Goal: Information Seeking & Learning: Find specific page/section

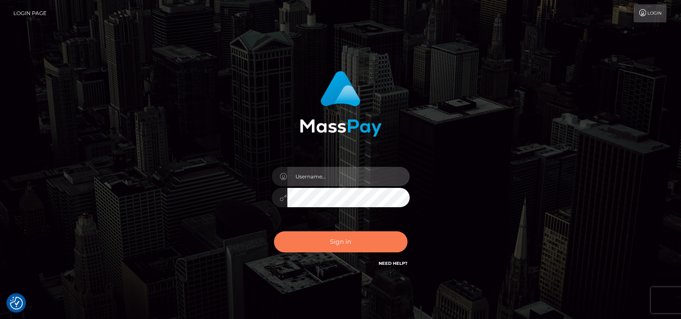
type input "petros.kidane"
click at [322, 244] on button "Sign in" at bounding box center [340, 242] width 133 height 21
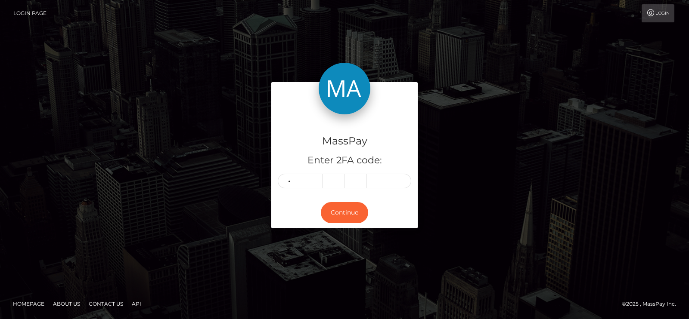
type input "4"
type input "9"
type input "7"
type input "6"
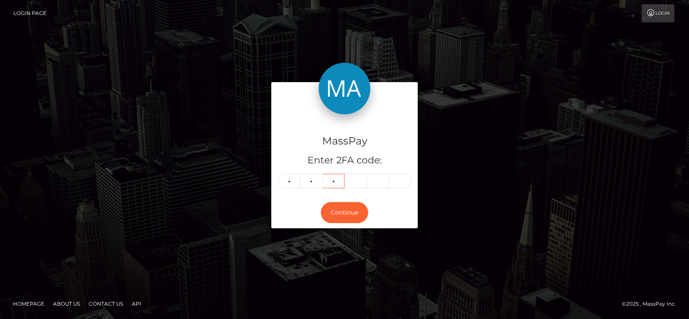
type input "3"
type input "5"
type input "8"
type input "0"
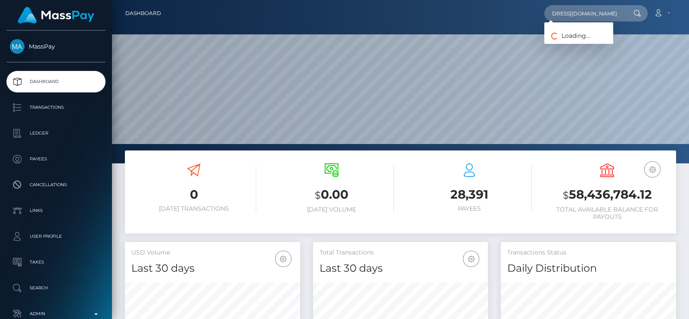
scroll to position [152, 175]
type input "[EMAIL_ADDRESS][DOMAIN_NAME]"
click at [569, 40] on link "KE ER WU" at bounding box center [581, 45] width 74 height 16
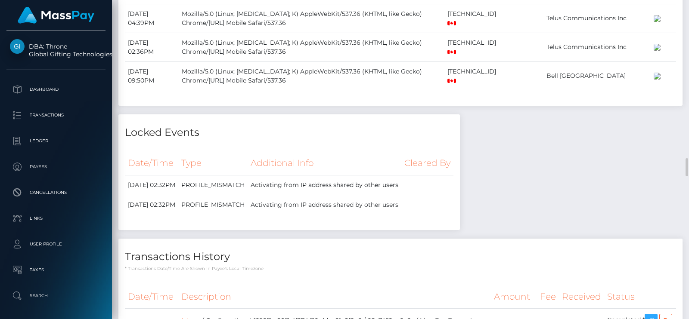
scroll to position [2959, 0]
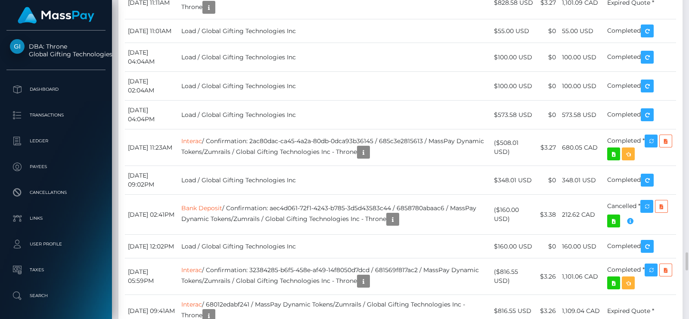
scroll to position [3443, 0]
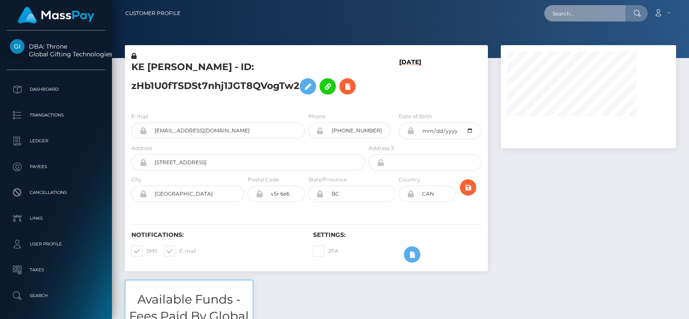
click at [564, 11] on input "text" at bounding box center [584, 13] width 81 height 16
paste input "rob3rtafoxx@gmail.com"
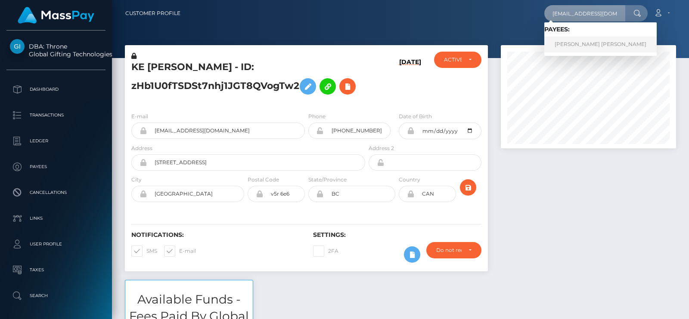
type input "rob3rtafoxx@gmail.com"
click at [567, 40] on link "RICHARD DELA CRUZ PASCUAL" at bounding box center [600, 45] width 112 height 16
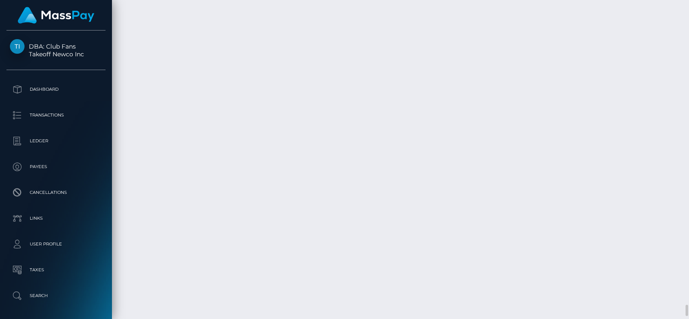
scroll to position [8394, 0]
drag, startPoint x: 688, startPoint y: 297, endPoint x: 688, endPoint y: 56, distance: 240.2
click at [688, 56] on div at bounding box center [685, 159] width 6 height 319
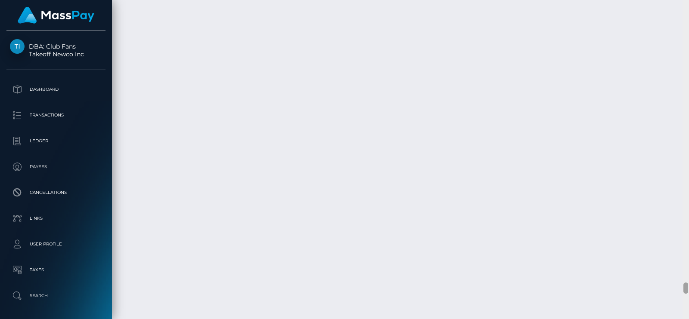
click at [688, 56] on div at bounding box center [685, 159] width 6 height 319
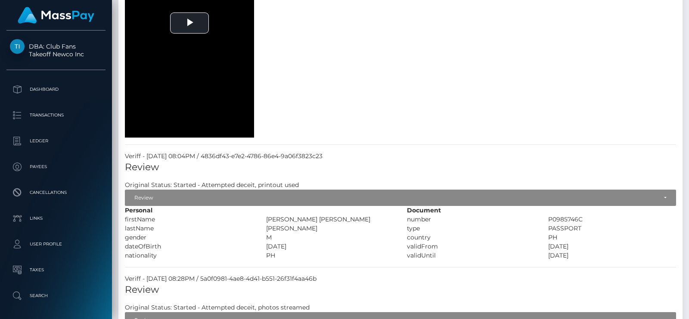
scroll to position [0, 0]
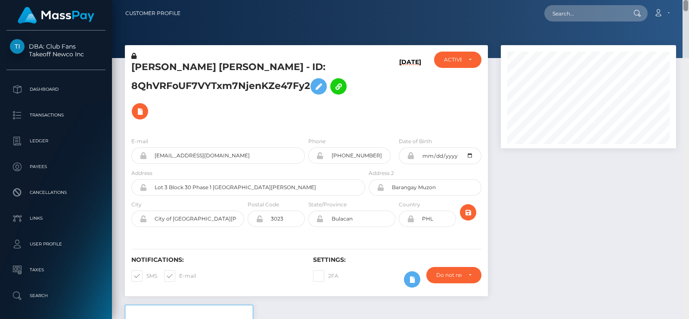
drag, startPoint x: 684, startPoint y: 244, endPoint x: 688, endPoint y: -37, distance: 281.5
click at [688, 0] on html "DBA: Club Fans Takeoff Newco Inc Dashboard Transactions Ledger Payees" at bounding box center [344, 159] width 689 height 319
click at [568, 15] on input "text" at bounding box center [584, 13] width 81 height 16
paste input "larkin.damaris1@gmail.com"
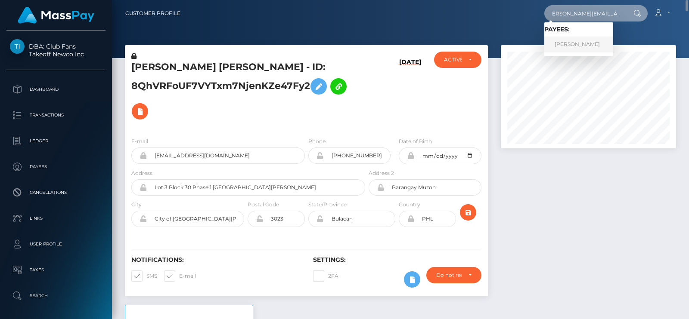
type input "larkin.damaris1@gmail.com"
click at [573, 40] on link "Lesley Damaris Larkin" at bounding box center [578, 45] width 69 height 16
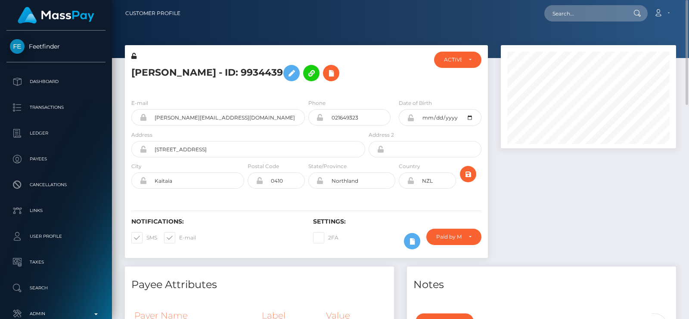
click at [580, 22] on div "Loading... Loading... Account Edit Profile Logout" at bounding box center [431, 13] width 488 height 18
click at [582, 18] on input "text" at bounding box center [584, 13] width 81 height 16
paste input "12897187@qq.com"
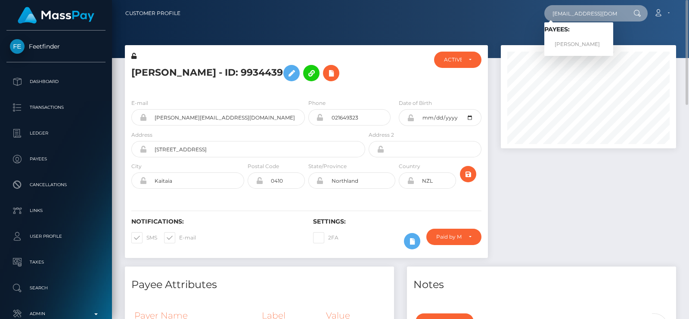
type input "12897187@qq.com"
click at [577, 40] on link "琦 陈" at bounding box center [578, 45] width 69 height 16
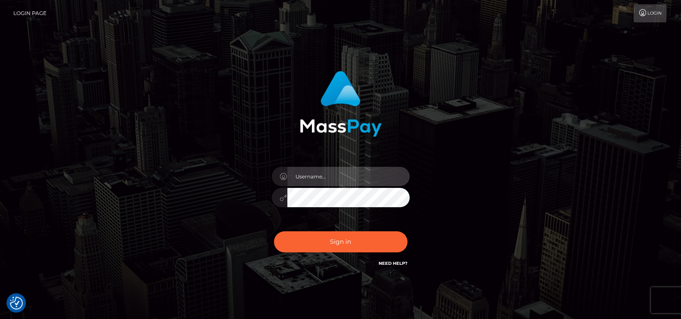
type input "petros.kidane"
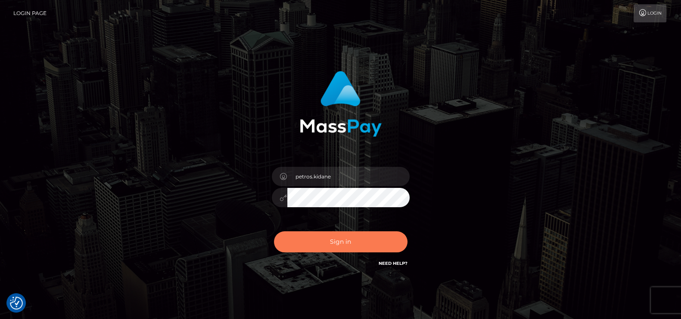
click at [332, 236] on button "Sign in" at bounding box center [340, 242] width 133 height 21
type input "petros.kidane"
click at [330, 238] on button "Sign in" at bounding box center [340, 242] width 133 height 21
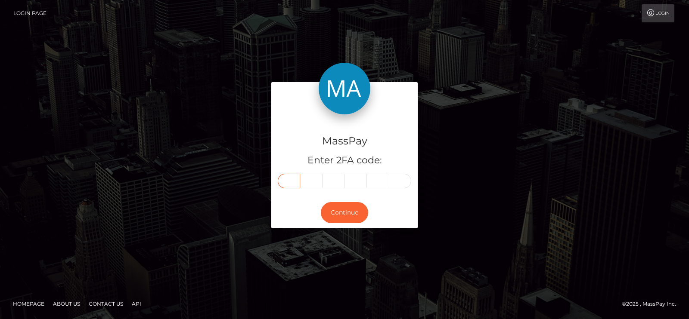
click at [293, 177] on input "text" at bounding box center [289, 181] width 22 height 15
type input "4"
type input "9"
type input "2"
type input "9"
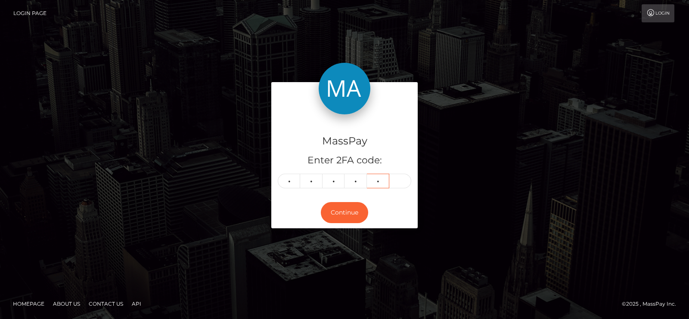
type input "6"
type input "3"
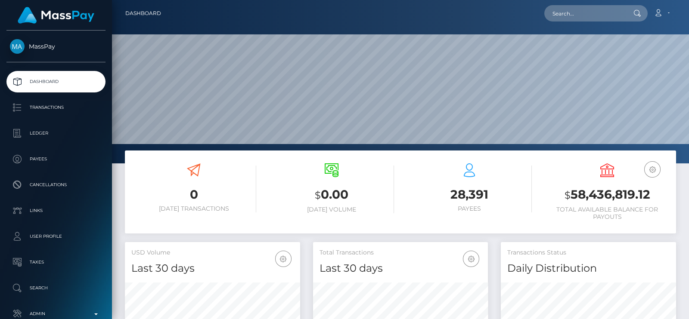
scroll to position [152, 175]
paste input "12897187@qq.com"
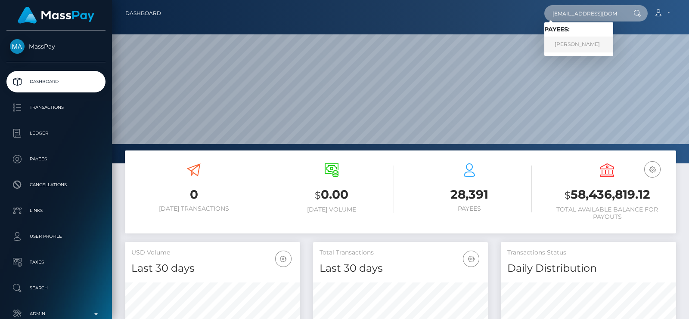
type input "12897187@qq.com"
click at [577, 41] on link "琦 陈" at bounding box center [578, 45] width 69 height 16
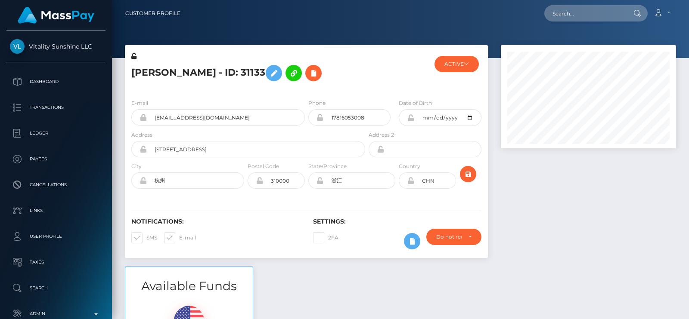
scroll to position [103, 175]
drag, startPoint x: 128, startPoint y: 73, endPoint x: 152, endPoint y: 73, distance: 24.1
click at [152, 73] on div "[PERSON_NAME] - ID: 31133" at bounding box center [246, 72] width 242 height 40
copy h5 "[PERSON_NAME]"
click at [606, 9] on input "text" at bounding box center [584, 13] width 81 height 16
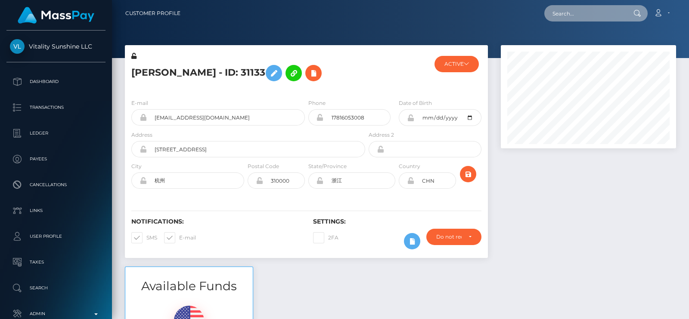
paste input "[EMAIL_ADDRESS][DOMAIN_NAME]"
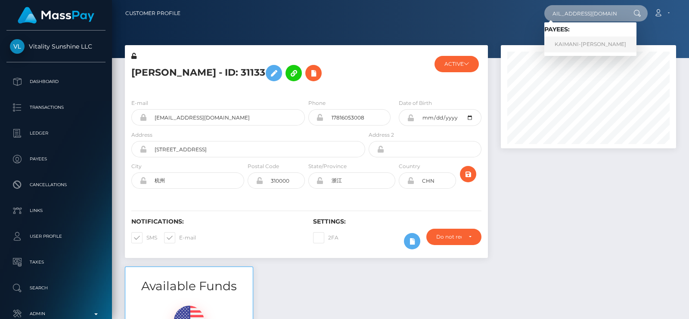
type input "[EMAIL_ADDRESS][DOMAIN_NAME]"
click at [564, 39] on link "KAIMANI-[PERSON_NAME]" at bounding box center [590, 45] width 92 height 16
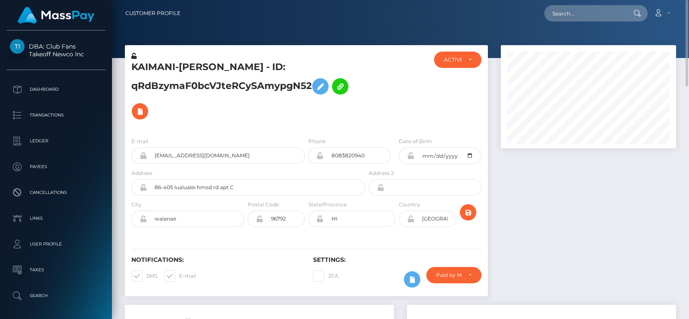
click at [156, 73] on h5 "KAIMANI-[PERSON_NAME] - ID: qRdBzymaF0bcVJteRCySAmypgN52" at bounding box center [245, 92] width 229 height 63
copy h5 "KAIMANI"
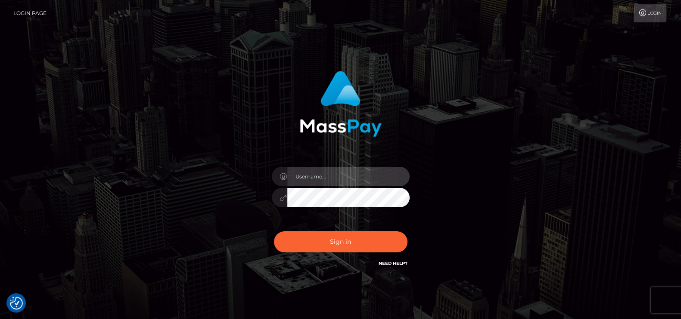
type input "petros.kidane"
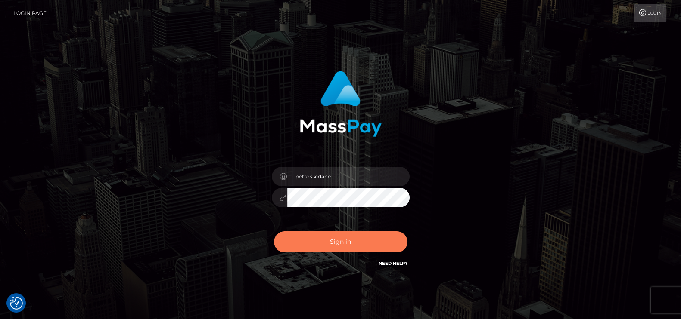
click at [320, 235] on button "Sign in" at bounding box center [340, 242] width 133 height 21
type input "petros.kidane"
click at [354, 244] on button "Sign in" at bounding box center [340, 242] width 133 height 21
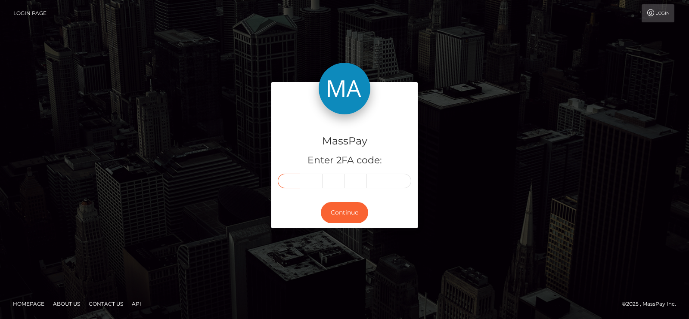
click at [297, 178] on input "text" at bounding box center [289, 181] width 22 height 15
type input "6"
type input "2"
type input "8"
type input "9"
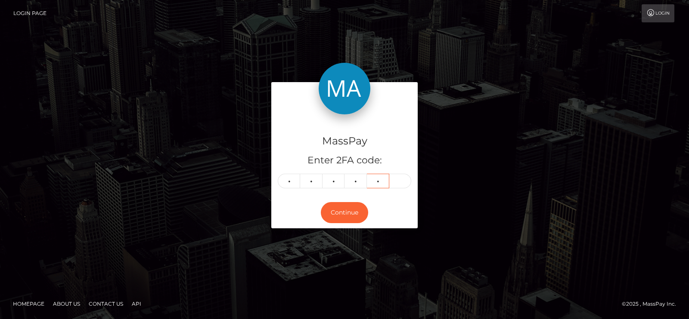
type input "6"
type input "8"
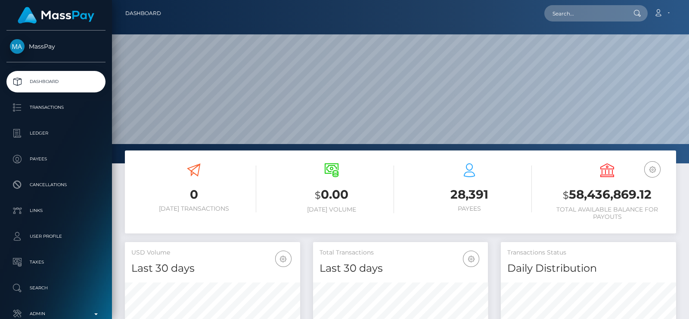
scroll to position [152, 175]
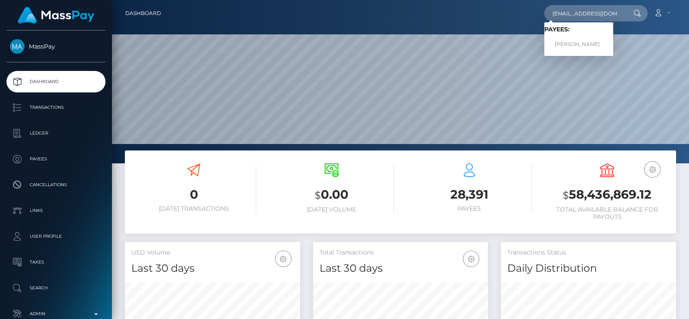
type input "[EMAIL_ADDRESS][DOMAIN_NAME]"
click at [571, 40] on link "EMANUELE MELIS" at bounding box center [578, 45] width 69 height 16
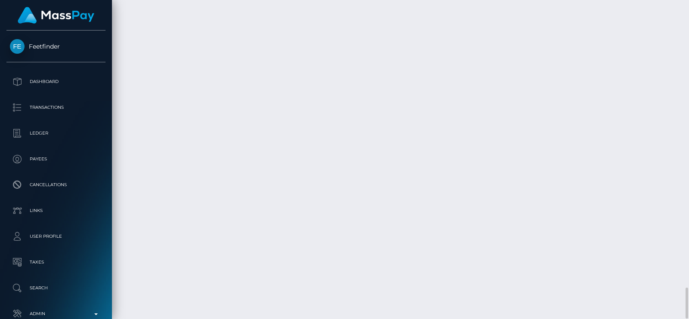
scroll to position [103, 175]
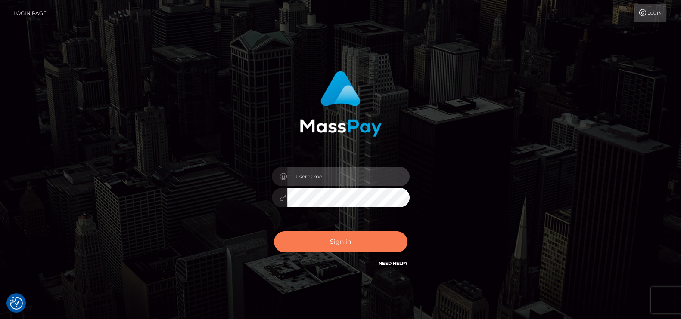
type input "petros.kidane"
click at [351, 241] on button "Sign in" at bounding box center [340, 242] width 133 height 21
type input "petros.kidane"
click at [356, 241] on button "Sign in" at bounding box center [340, 242] width 133 height 21
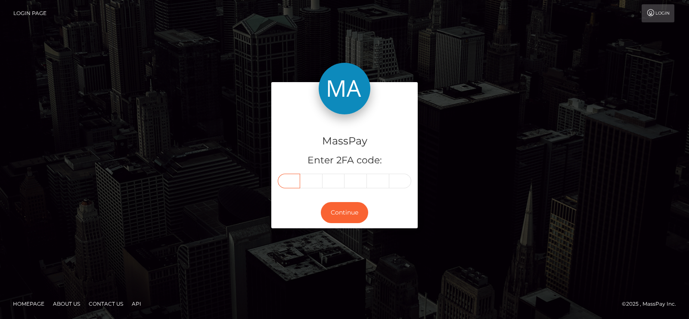
click at [287, 176] on input "text" at bounding box center [289, 181] width 22 height 15
type input "9"
type input "8"
type input "7"
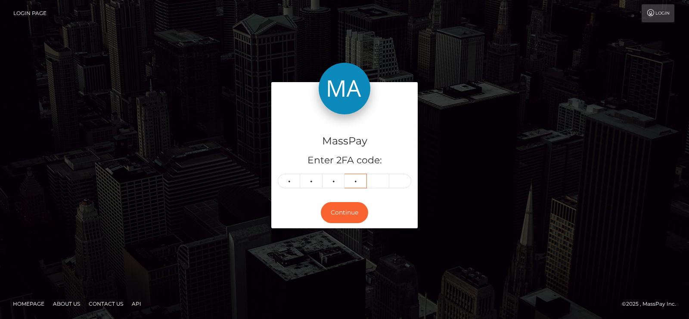
type input "0"
type input "3"
type input "1"
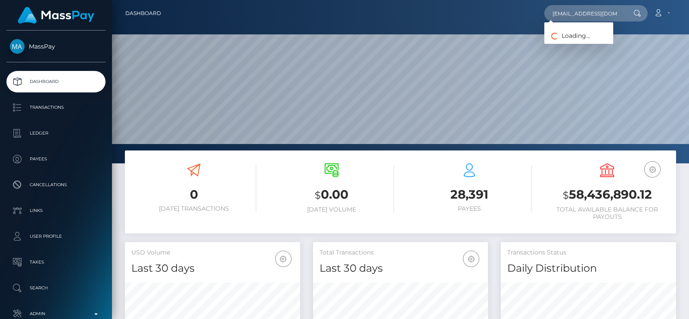
scroll to position [152, 175]
type input "kiran.bali@yoti.com"
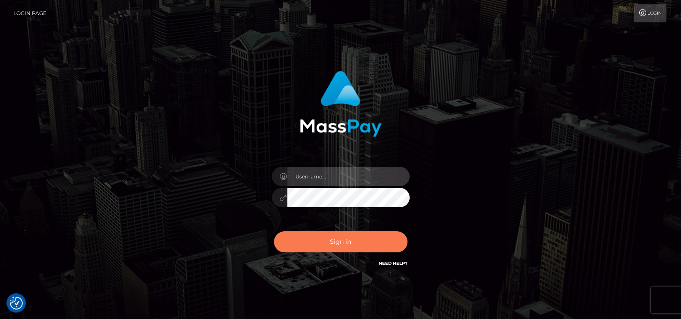
type input "petros.kidane"
click at [307, 232] on button "Sign in" at bounding box center [340, 242] width 133 height 21
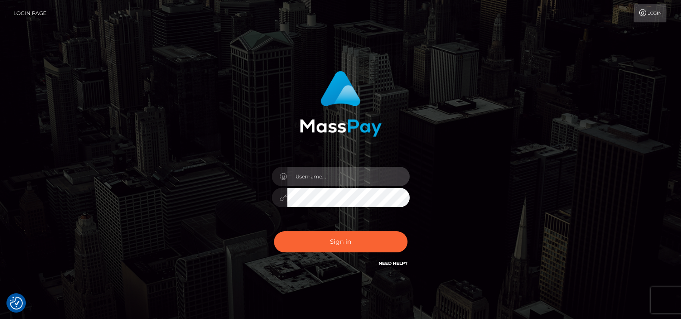
type input "petros.kidane"
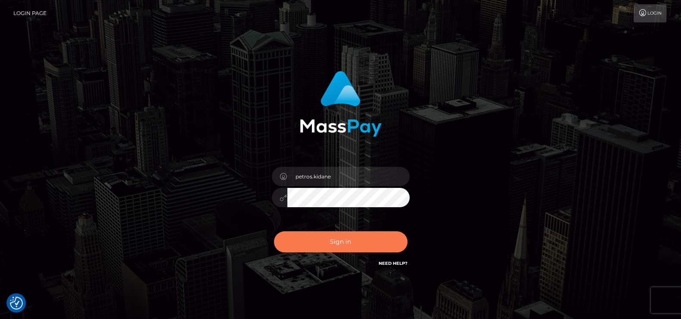
click at [307, 232] on button "Sign in" at bounding box center [340, 242] width 133 height 21
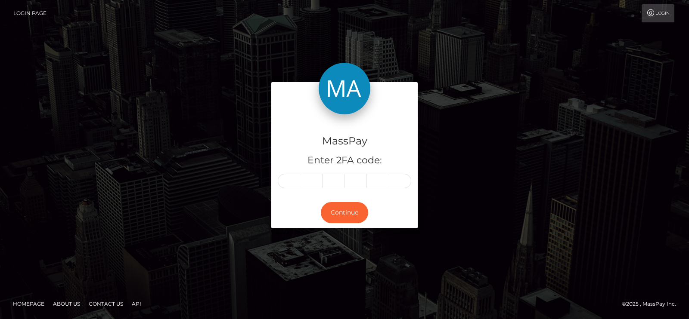
click at [271, 180] on div "MassPay Enter 2FA code:" at bounding box center [344, 155] width 146 height 83
click at [300, 182] on input "text" at bounding box center [311, 181] width 22 height 15
click at [289, 183] on input "text" at bounding box center [289, 181] width 22 height 15
click at [288, 177] on input "text" at bounding box center [289, 181] width 22 height 15
type input "0"
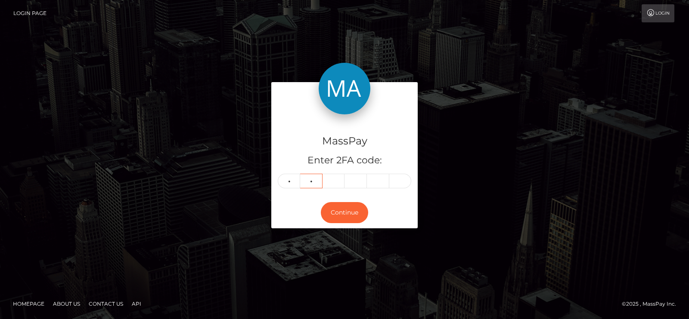
type input "2"
click at [352, 179] on input "text" at bounding box center [355, 181] width 22 height 15
type input "9"
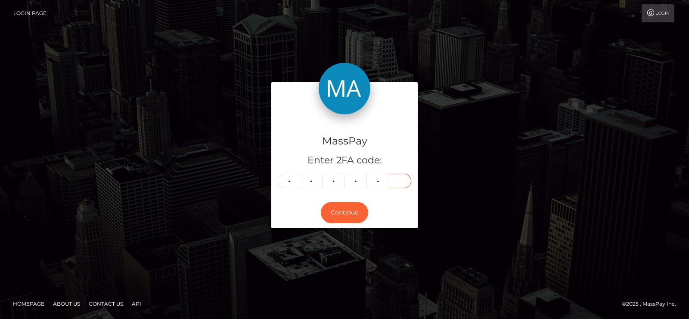
type input "5"
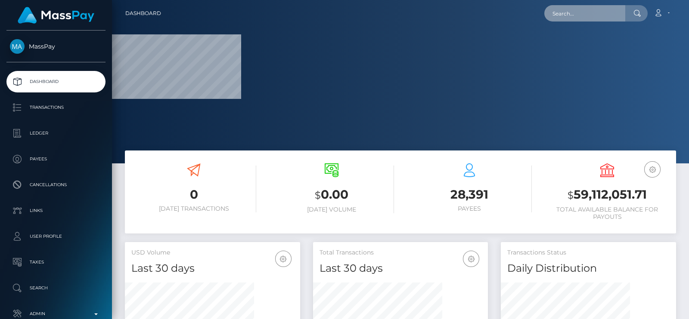
click at [587, 12] on input "text" at bounding box center [584, 13] width 81 height 16
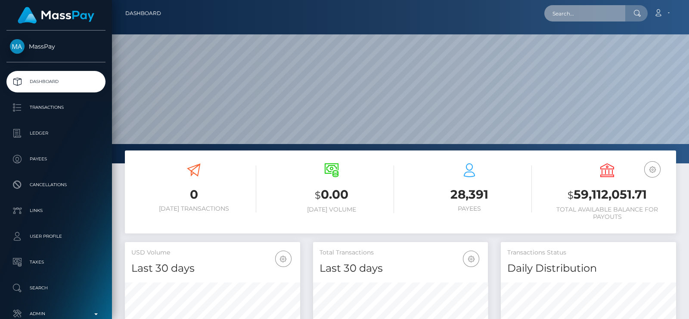
scroll to position [152, 175]
paste input "[EMAIL_ADDRESS][DOMAIN_NAME]"
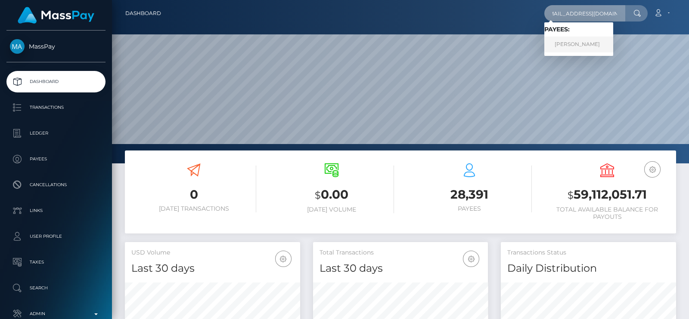
type input "[EMAIL_ADDRESS][DOMAIN_NAME]"
click at [582, 40] on link "ANGEL VERONICA LEE" at bounding box center [578, 45] width 69 height 16
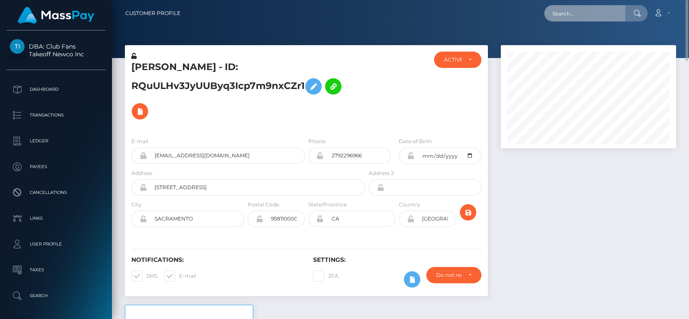
click at [568, 18] on input "text" at bounding box center [584, 13] width 81 height 16
paste input "[EMAIL_ADDRESS][DOMAIN_NAME]"
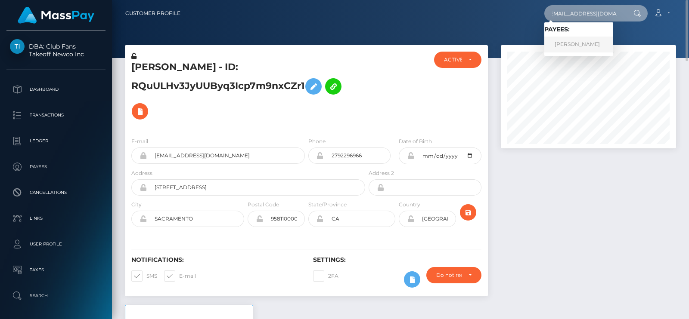
type input "[EMAIL_ADDRESS][DOMAIN_NAME]"
click at [581, 37] on link "Tavia Goddard" at bounding box center [578, 45] width 69 height 16
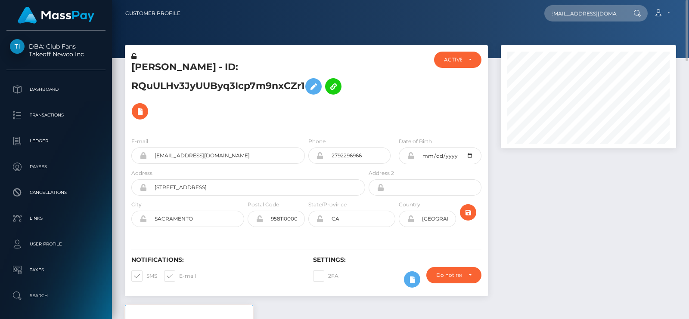
scroll to position [0, 0]
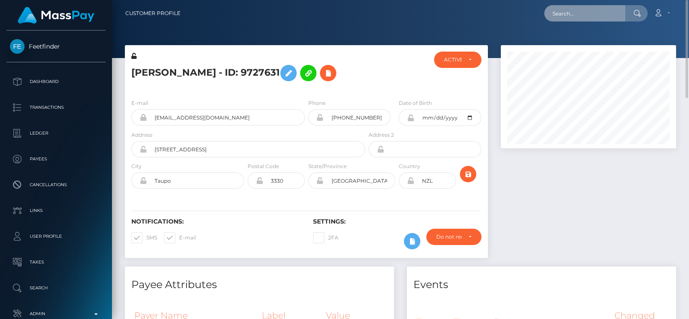
click at [566, 15] on input "text" at bounding box center [584, 13] width 81 height 16
paste input "[EMAIL_ADDRESS][DOMAIN_NAME]"
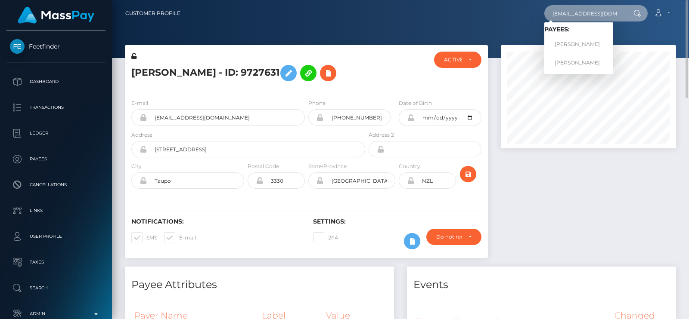
type input "[EMAIL_ADDRESS][DOMAIN_NAME]"
click at [582, 37] on link "[PERSON_NAME]" at bounding box center [578, 45] width 69 height 16
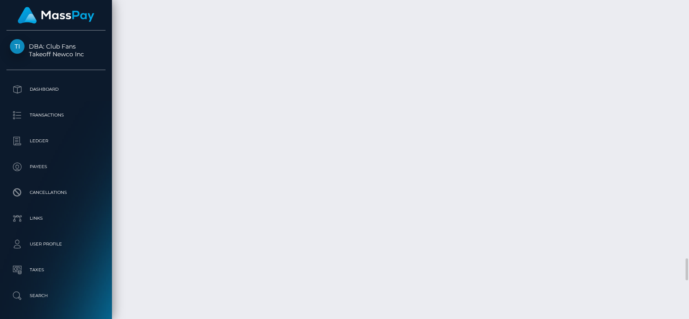
scroll to position [103, 175]
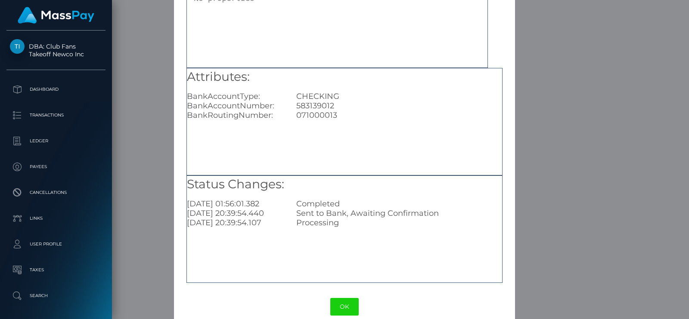
scroll to position [90, 0]
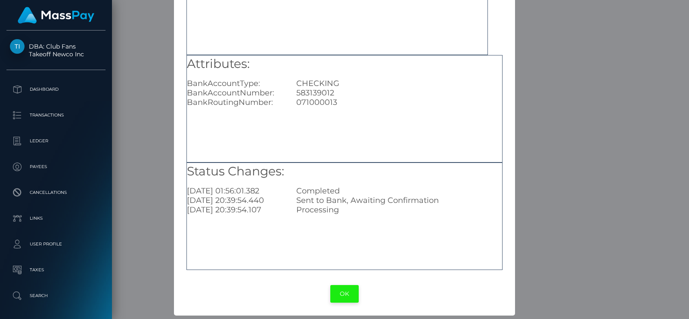
click at [337, 294] on button "OK" at bounding box center [344, 294] width 28 height 18
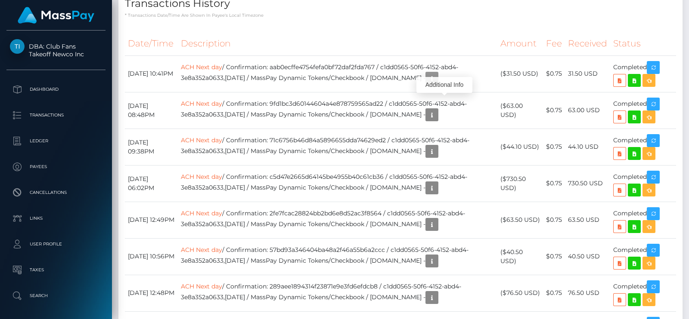
scroll to position [0, 0]
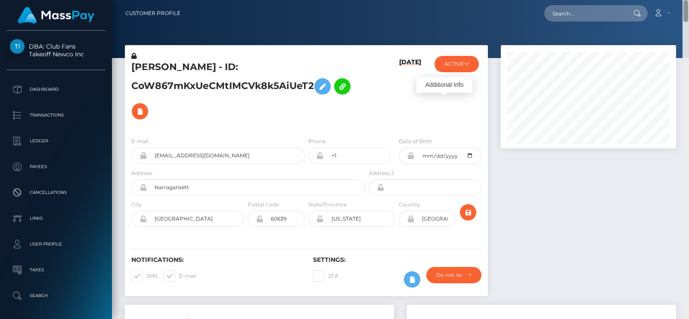
drag, startPoint x: 684, startPoint y: 225, endPoint x: 688, endPoint y: -27, distance: 251.9
click at [688, 0] on html "DBA: Club Fans Takeoff Newco Inc Dashboard Transactions Ledger Payees" at bounding box center [344, 159] width 689 height 319
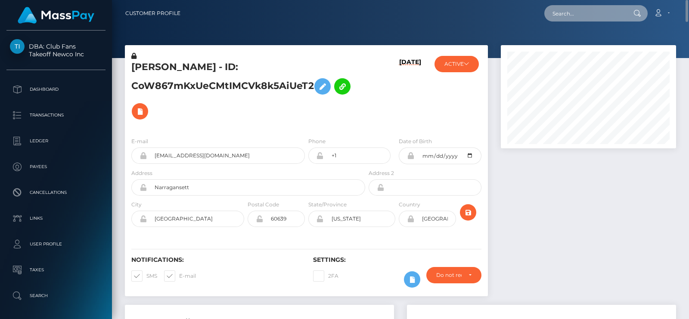
click at [596, 10] on input "text" at bounding box center [584, 13] width 81 height 16
paste input "alexiaaluvv8@gmail.com"
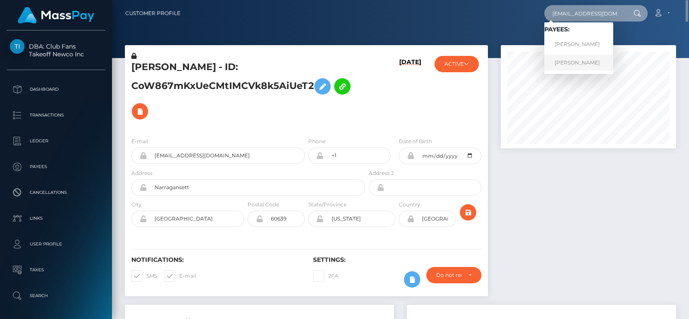
type input "alexiaaluvv8@gmail.com"
click at [572, 61] on link "STACEY A ANDRADE" at bounding box center [578, 63] width 69 height 16
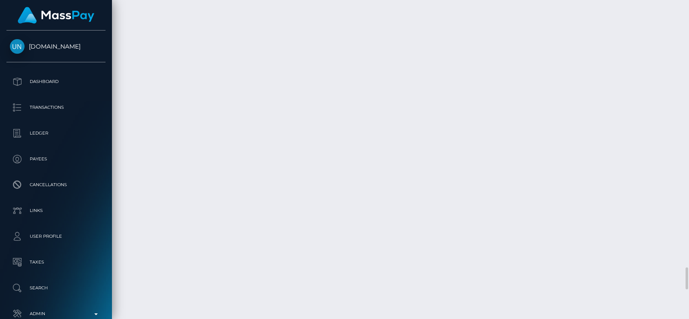
scroll to position [3766, 0]
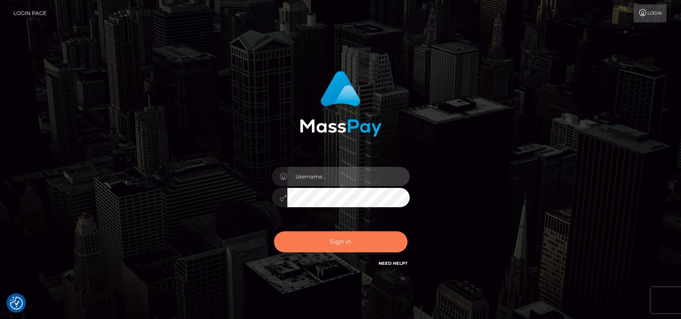
type input "petros.kidane"
click at [336, 244] on button "Sign in" at bounding box center [340, 242] width 133 height 21
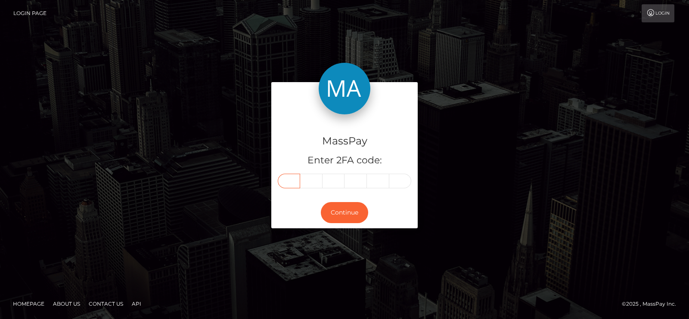
click at [288, 183] on input "text" at bounding box center [289, 181] width 22 height 15
type input "2"
type input "6"
click at [360, 177] on input "text" at bounding box center [355, 181] width 22 height 15
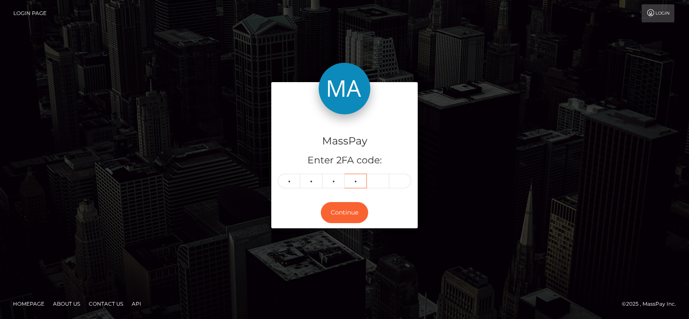
type input "7"
type input "6"
type input "5"
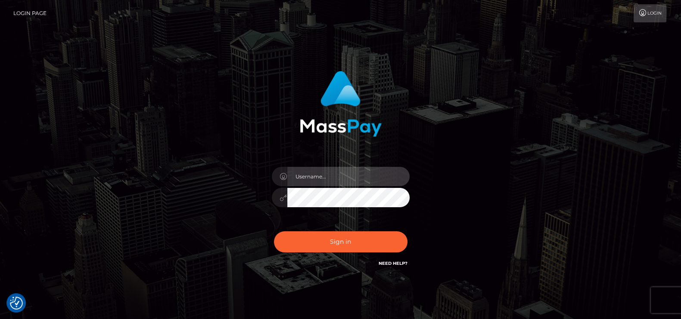
type input "petros.kidane"
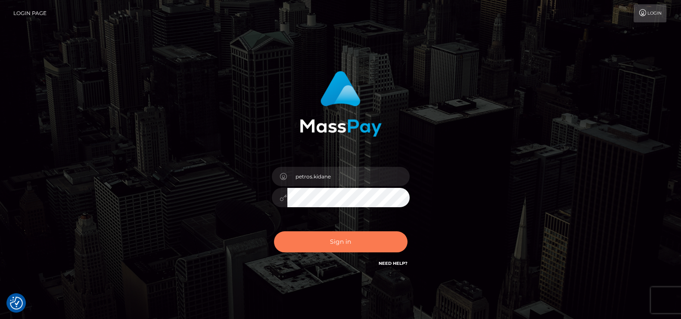
click at [353, 244] on button "Sign in" at bounding box center [340, 242] width 133 height 21
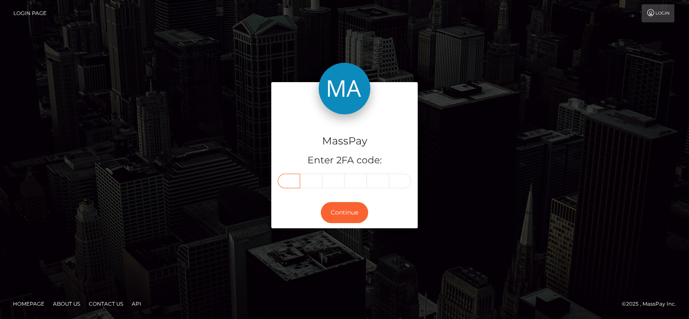
click at [284, 183] on input "text" at bounding box center [289, 181] width 22 height 15
type input "0"
type input "4"
click at [351, 181] on input "text" at bounding box center [355, 181] width 22 height 15
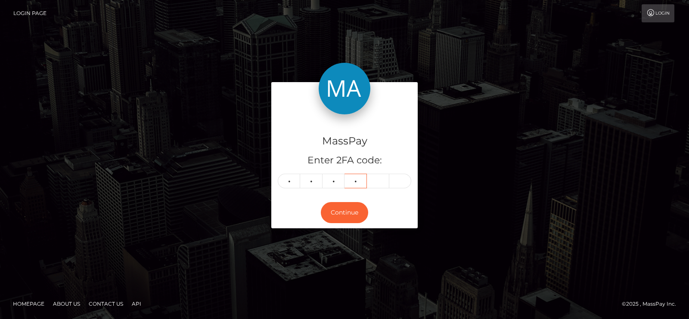
type input "3"
type input "6"
type input "7"
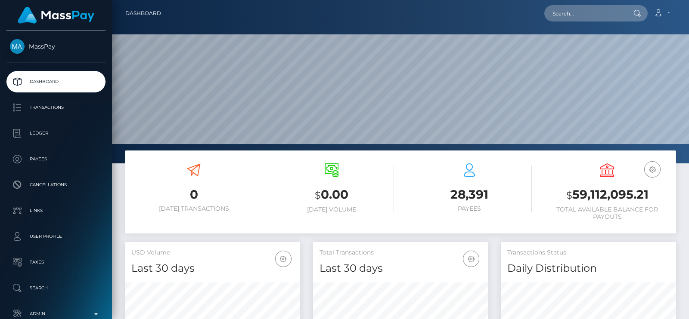
scroll to position [152, 175]
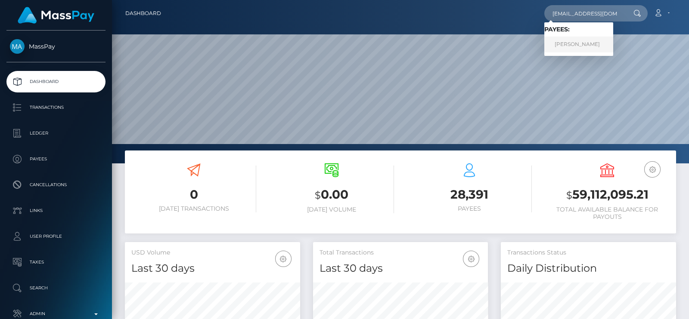
type input "hayleaa4@gmail.com"
click at [566, 43] on link "HAYLEA BROOKE ALLEN" at bounding box center [578, 45] width 69 height 16
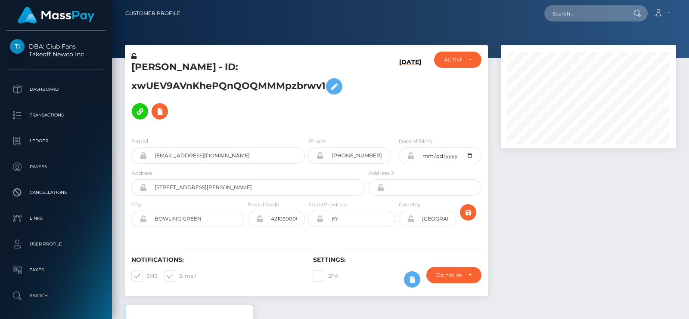
scroll to position [103, 175]
drag, startPoint x: 0, startPoint y: 0, endPoint x: 561, endPoint y: 9, distance: 561.4
click at [561, 9] on input "text" at bounding box center [584, 13] width 81 height 16
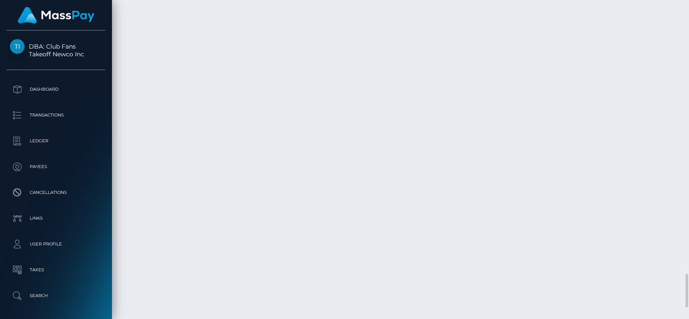
scroll to position [2548, 0]
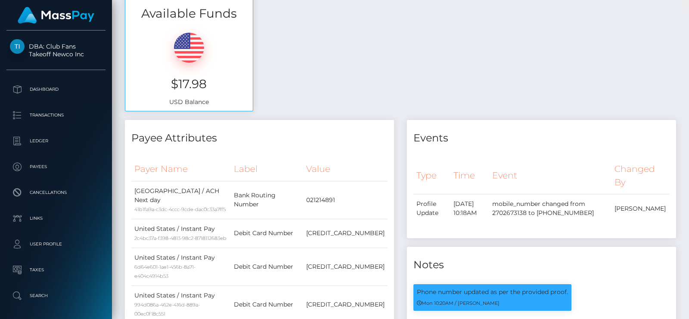
scroll to position [0, 0]
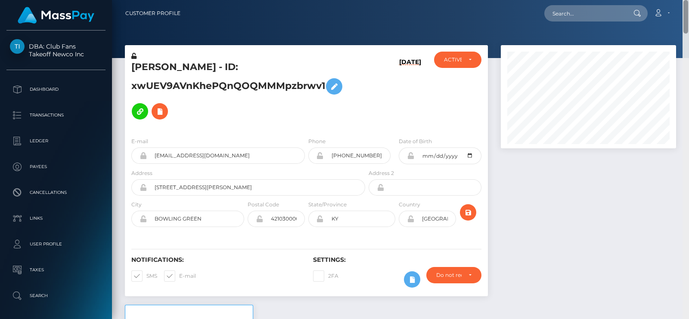
drag, startPoint x: 686, startPoint y: 252, endPoint x: 683, endPoint y: -37, distance: 288.8
click at [683, 0] on html "DBA: Club Fans Takeoff Newco Inc Dashboard Transactions Ledger Payees" at bounding box center [344, 159] width 689 height 319
click at [585, 13] on input "text" at bounding box center [584, 13] width 81 height 16
paste input "avangelineleroux@gmail.com"
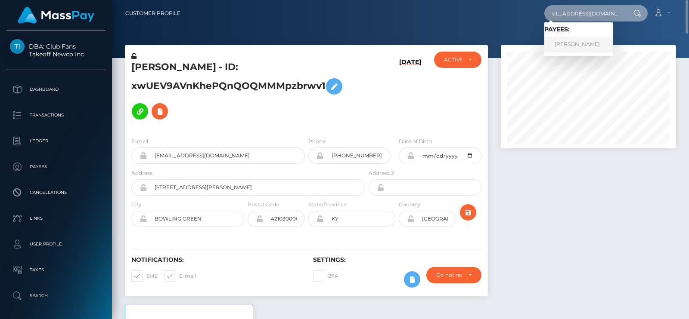
type input "avangelineleroux@gmail.com"
click at [569, 42] on link "AVA J GRAHAM" at bounding box center [578, 45] width 69 height 16
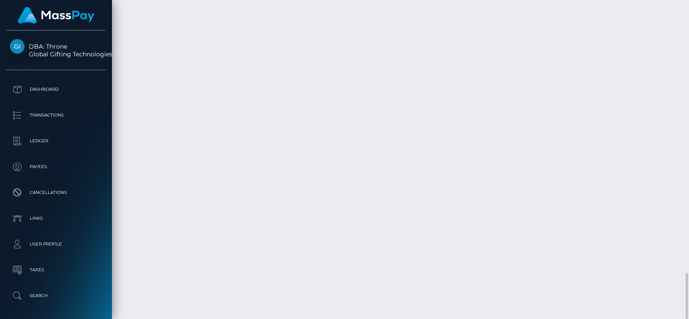
scroll to position [1785, 0]
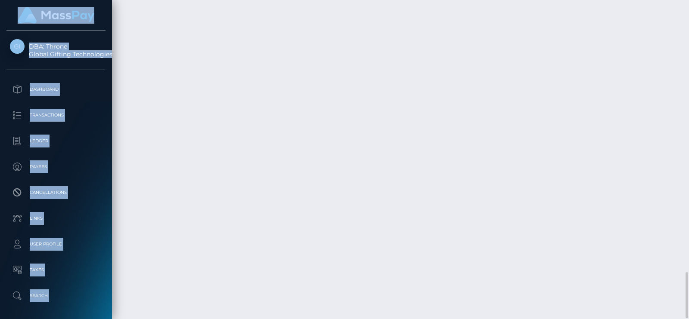
drag, startPoint x: 688, startPoint y: 237, endPoint x: 688, endPoint y: -18, distance: 254.8
click at [688, 0] on html "DBA: Throne Global Gifting Technologies Inc Dashboard Transactions Ledger Payee…" at bounding box center [344, 159] width 689 height 319
click at [688, 61] on div at bounding box center [685, 159] width 6 height 319
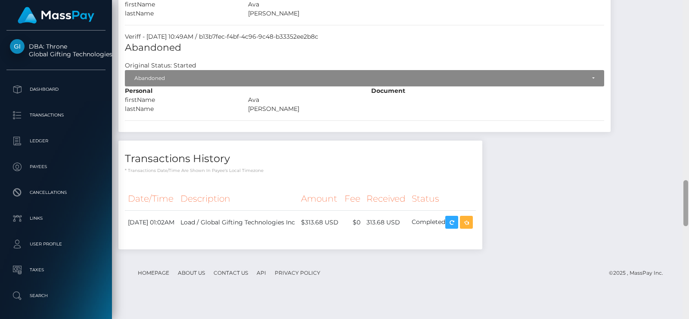
click at [688, 61] on div at bounding box center [685, 159] width 6 height 319
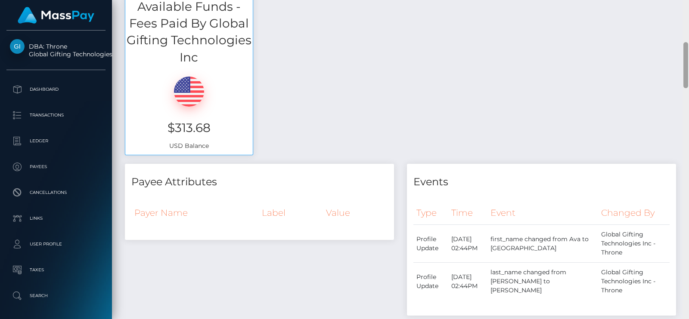
click at [688, 61] on div at bounding box center [685, 159] width 6 height 319
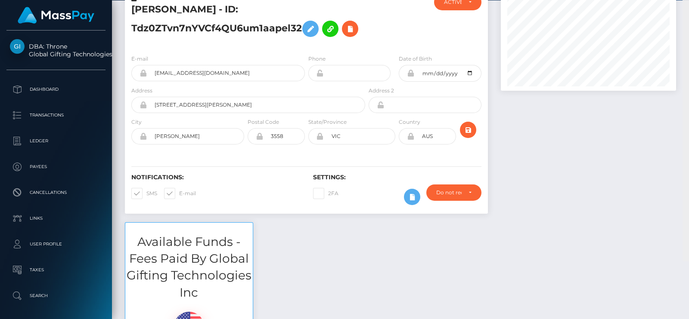
scroll to position [0, 0]
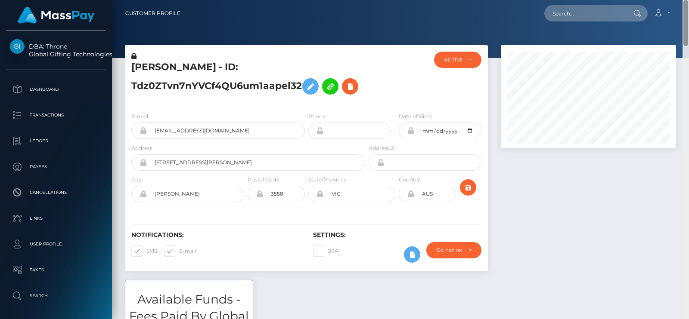
drag, startPoint x: 687, startPoint y: 67, endPoint x: 688, endPoint y: 10, distance: 56.8
click at [688, 10] on div "Customer Profile Loading... Loading..." at bounding box center [400, 159] width 577 height 319
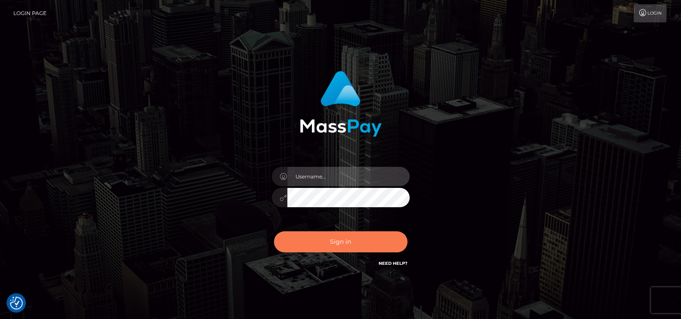
type input "petros.kidane"
click at [328, 232] on button "Sign in" at bounding box center [340, 242] width 133 height 21
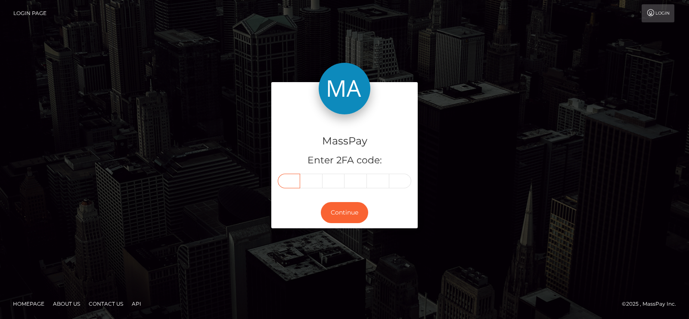
paste input "3"
type input "3"
type input "8"
type input "9"
type input "0"
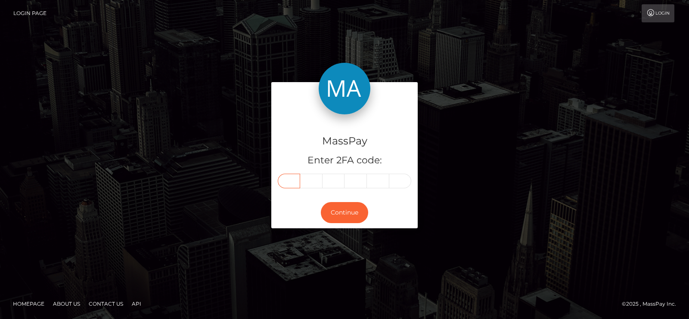
type input "5"
type input "8"
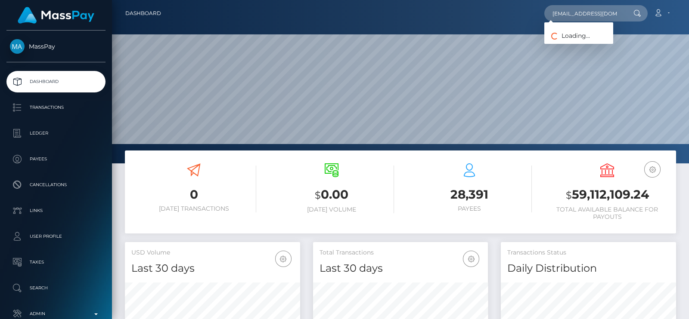
scroll to position [152, 175]
type input "[EMAIL_ADDRESS][DOMAIN_NAME]"
click at [573, 44] on link "Neha Neha" at bounding box center [578, 45] width 69 height 16
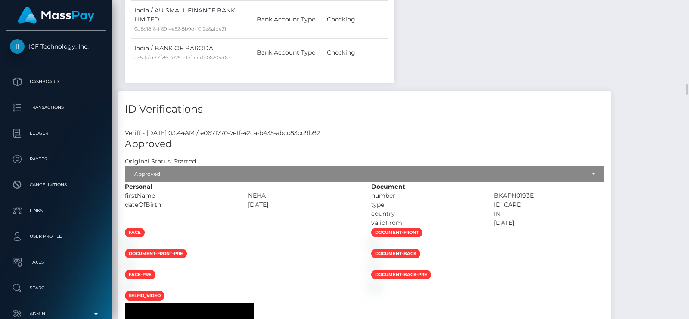
scroll to position [2905, 0]
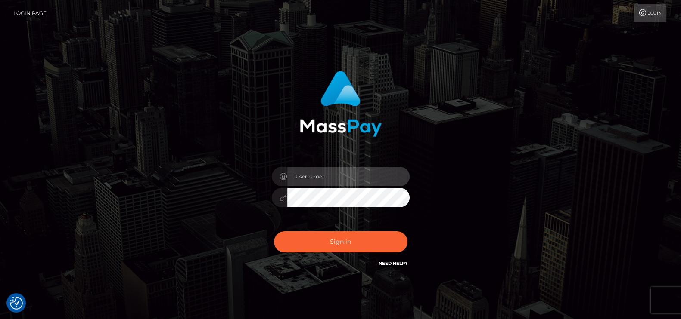
type input "petros.kidane"
click at [326, 229] on div "Sign in Need Help?" at bounding box center [340, 245] width 151 height 38
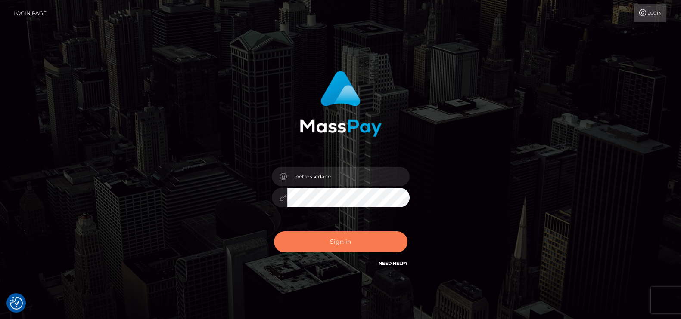
click at [316, 242] on button "Sign in" at bounding box center [340, 242] width 133 height 21
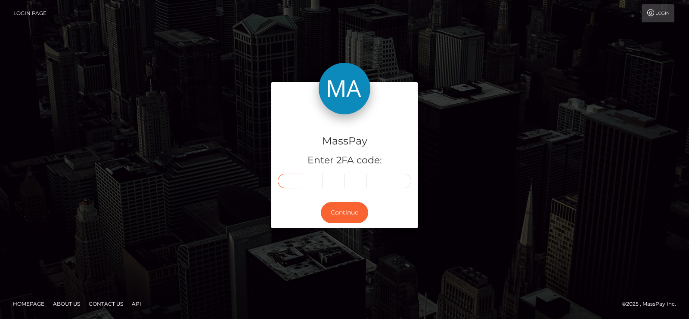
click at [291, 184] on input "text" at bounding box center [289, 181] width 22 height 15
type input "2"
type input "5"
type input "1"
type input "7"
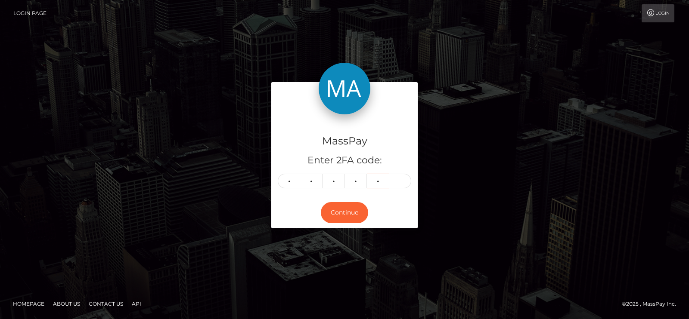
type input "0"
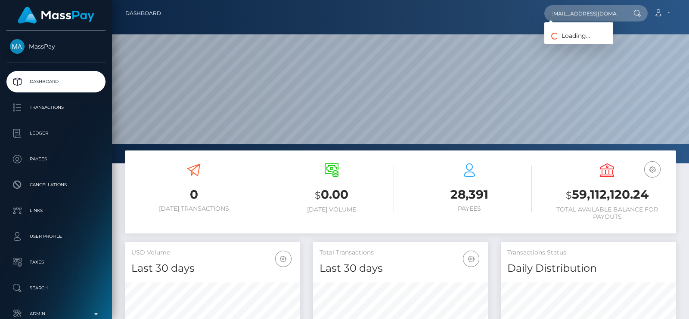
scroll to position [152, 175]
type input "[EMAIL_ADDRESS][DOMAIN_NAME]"
click at [578, 37] on link "[PERSON_NAME]" at bounding box center [578, 45] width 69 height 16
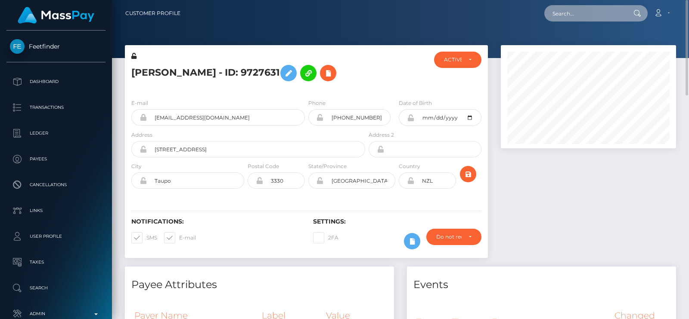
click at [581, 14] on input "text" at bounding box center [584, 13] width 81 height 16
paste input "[EMAIL_ADDRESS][DOMAIN_NAME]"
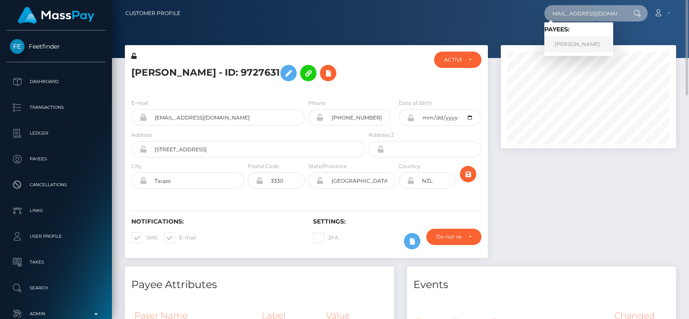
type input "[EMAIL_ADDRESS][DOMAIN_NAME]"
click at [560, 40] on link "[PERSON_NAME]" at bounding box center [578, 45] width 69 height 16
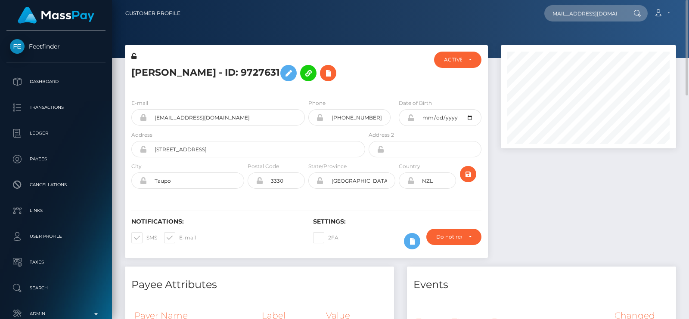
scroll to position [0, 0]
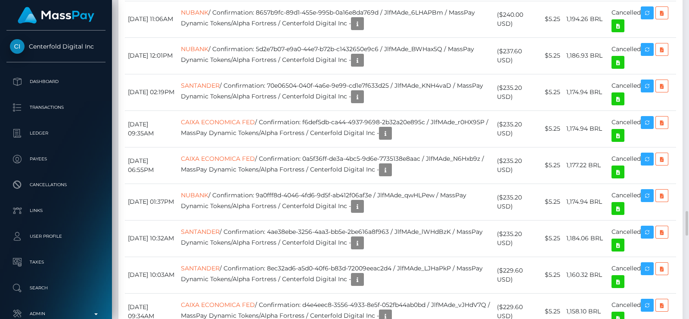
scroll to position [103, 175]
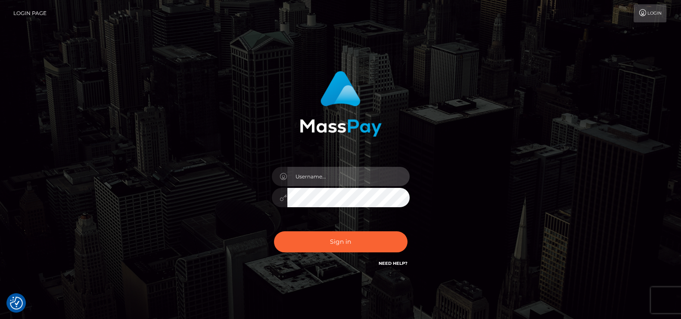
type input "petros.kidane"
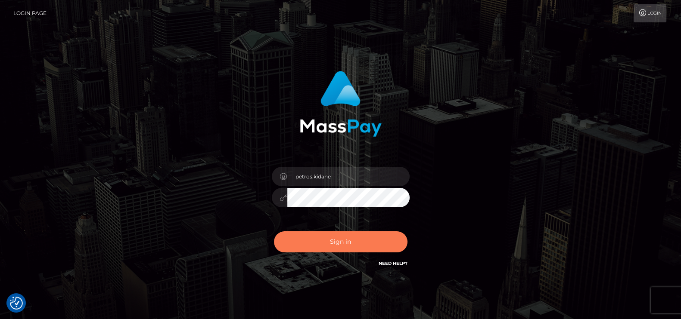
click at [312, 244] on button "Sign in" at bounding box center [340, 242] width 133 height 21
type input "petros.kidane"
click at [319, 243] on button "Sign in" at bounding box center [340, 242] width 133 height 21
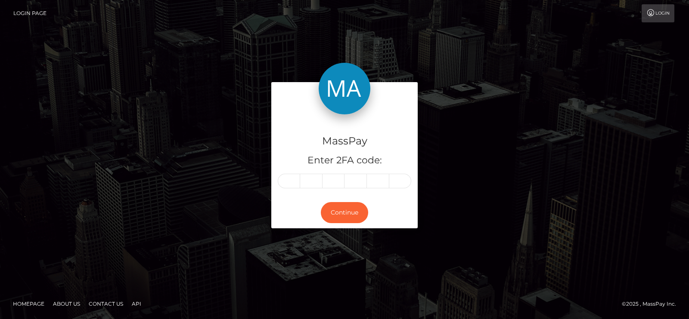
click at [390, 46] on div "MassPay Enter 2FA code: Continue" at bounding box center [344, 160] width 689 height 284
click at [291, 182] on input "text" at bounding box center [289, 181] width 22 height 15
type input "7"
type input "4"
type input "9"
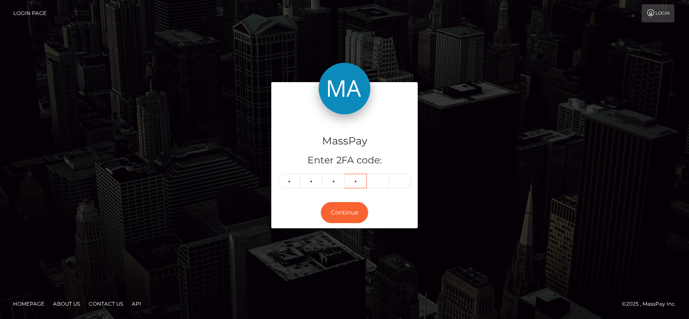
type input "2"
type input "6"
type input "5"
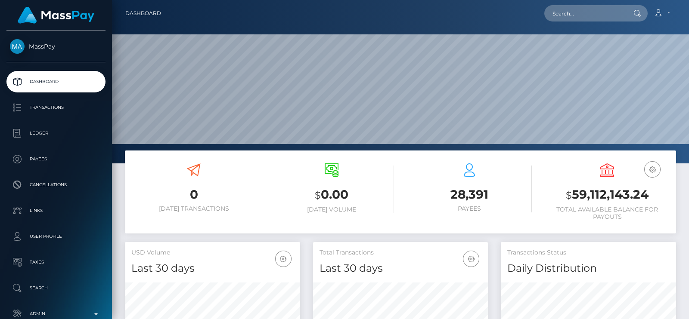
scroll to position [152, 175]
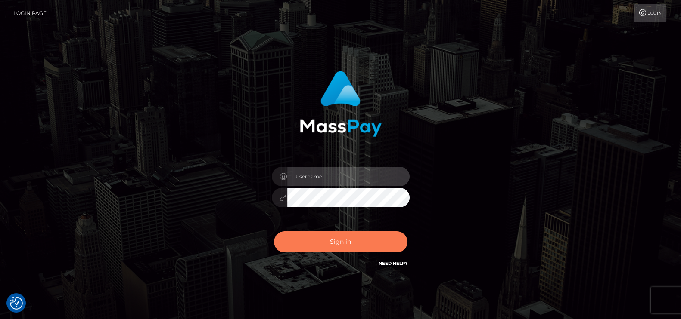
type input "petros.kidane"
click at [347, 232] on div "Sign in Need Help?" at bounding box center [340, 245] width 151 height 38
click at [347, 238] on button "Sign in" at bounding box center [340, 242] width 133 height 21
type input "petros.kidane"
click at [355, 241] on button "Sign in" at bounding box center [340, 242] width 133 height 21
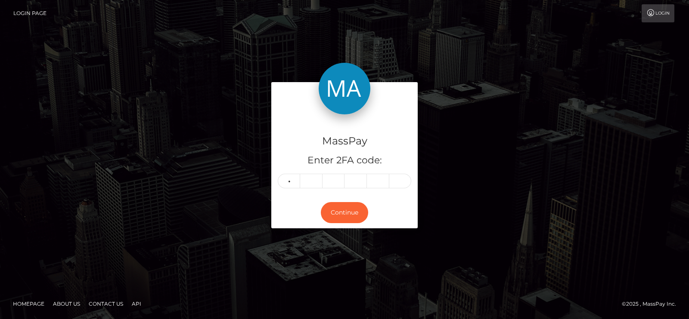
type input "8"
type input "7"
type input "6"
type input "2"
type input "5"
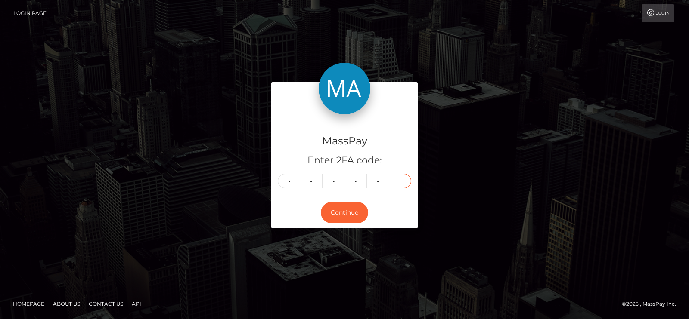
type input "8"
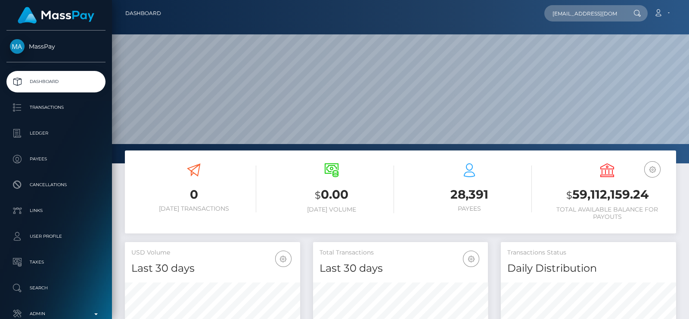
scroll to position [0, 13]
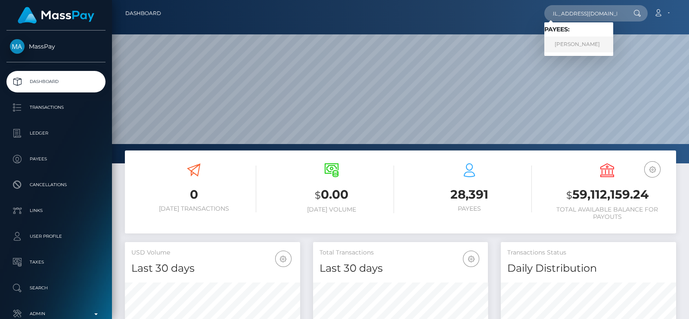
type input "[EMAIL_ADDRESS][DOMAIN_NAME]"
click at [572, 46] on link "[PERSON_NAME]" at bounding box center [578, 45] width 69 height 16
